Goal: Information Seeking & Learning: Learn about a topic

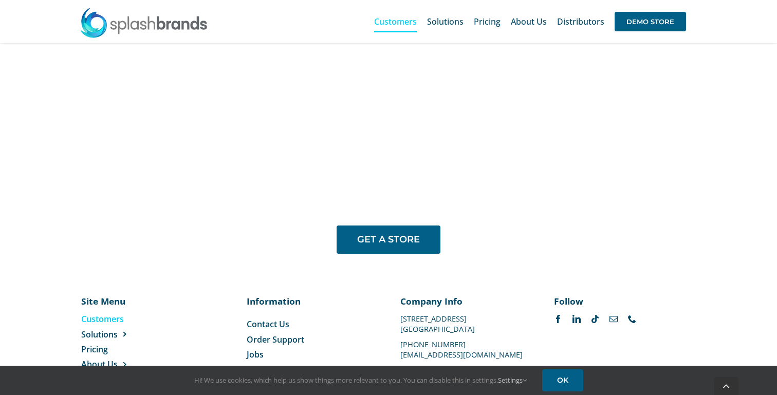
scroll to position [832, 0]
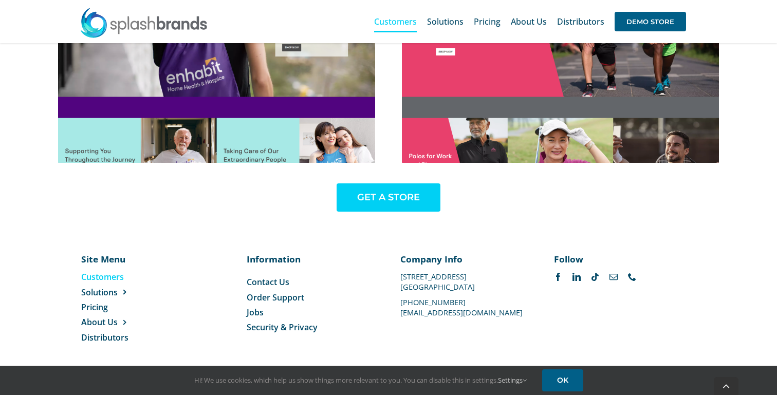
click at [404, 188] on link "GET A STORE" at bounding box center [389, 197] width 104 height 28
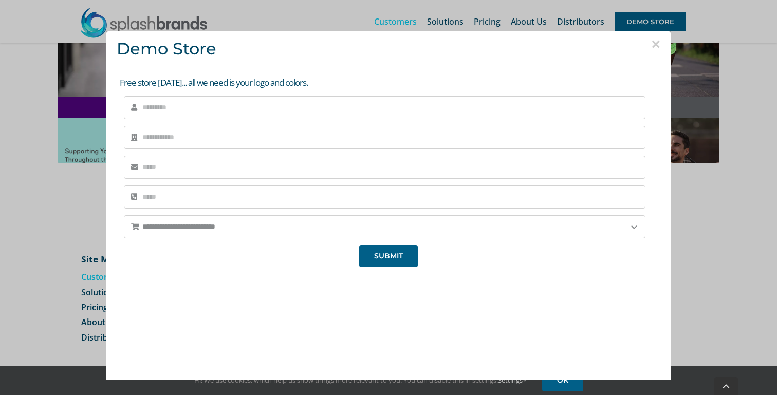
click at [655, 41] on button "×" at bounding box center [655, 43] width 9 height 15
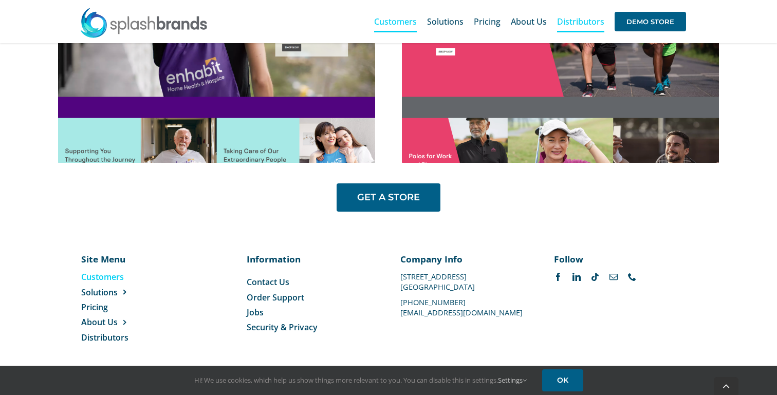
click at [584, 18] on span "Distributors" at bounding box center [580, 21] width 47 height 8
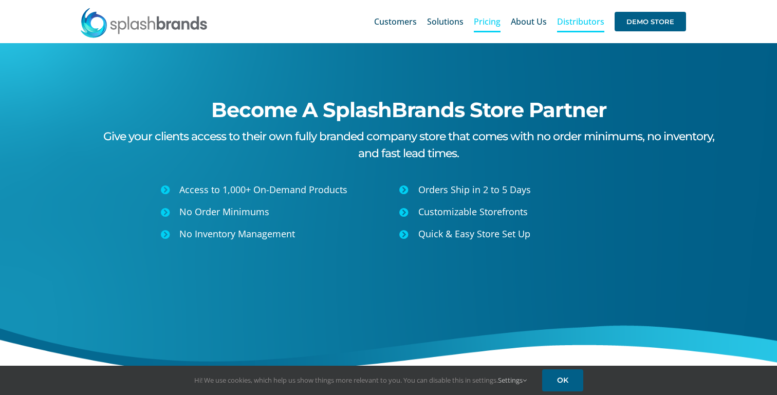
click at [487, 20] on span "Pricing" at bounding box center [487, 21] width 27 height 8
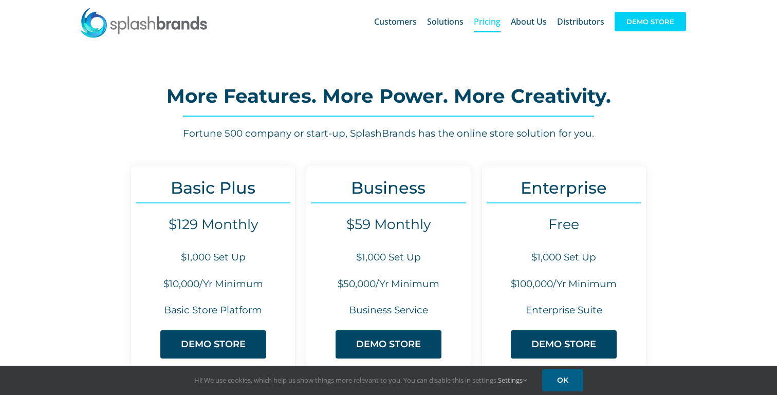
click at [646, 27] on span "DEMO STORE" at bounding box center [649, 22] width 71 height 20
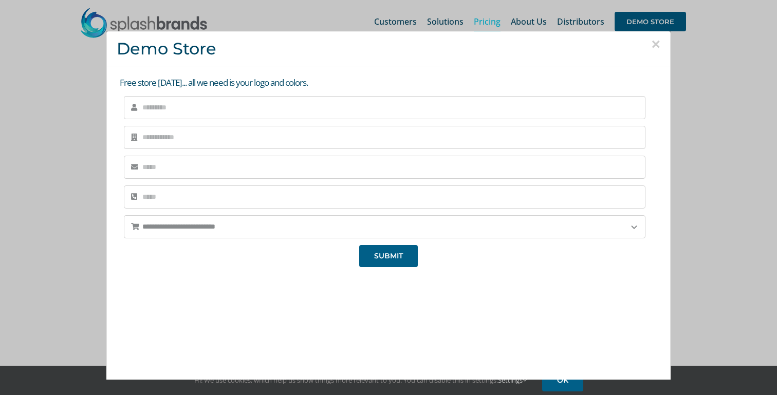
click at [652, 42] on button "×" at bounding box center [655, 43] width 9 height 15
